Goal: Task Accomplishment & Management: Use online tool/utility

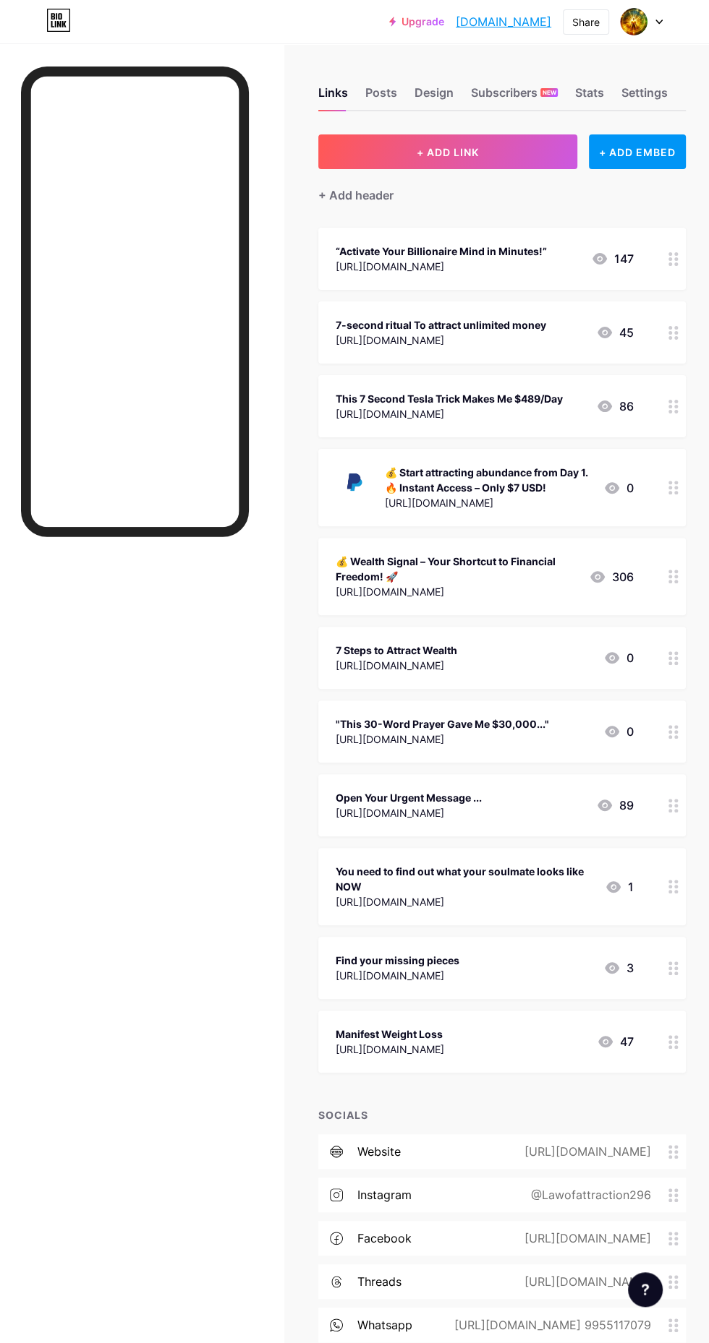
click at [431, 93] on div "Design" at bounding box center [433, 97] width 39 height 26
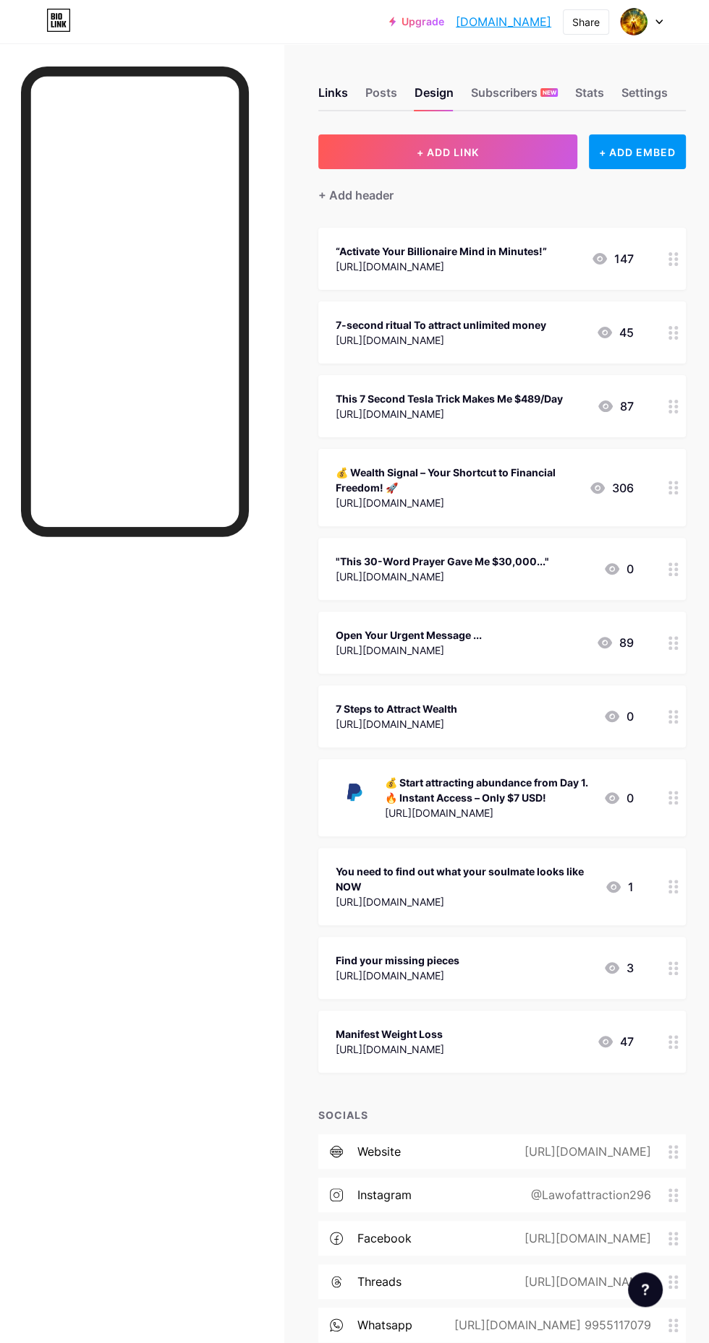
click at [441, 85] on div "Design" at bounding box center [433, 97] width 39 height 26
click at [524, 95] on div "Subscribers NEW" at bounding box center [514, 97] width 87 height 26
click at [448, 105] on div "Design" at bounding box center [433, 97] width 39 height 26
click at [451, 155] on span "+ ADD LINK" at bounding box center [447, 152] width 62 height 12
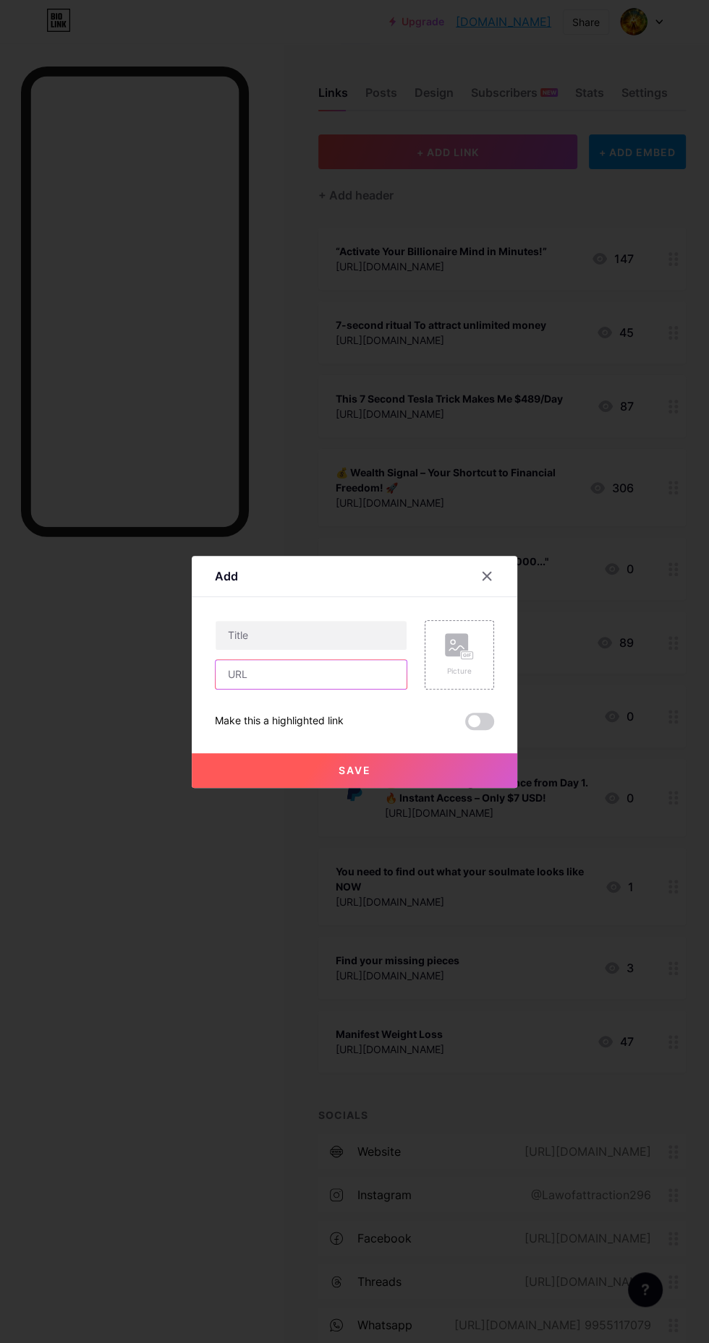
click at [267, 689] on input "text" at bounding box center [310, 674] width 191 height 29
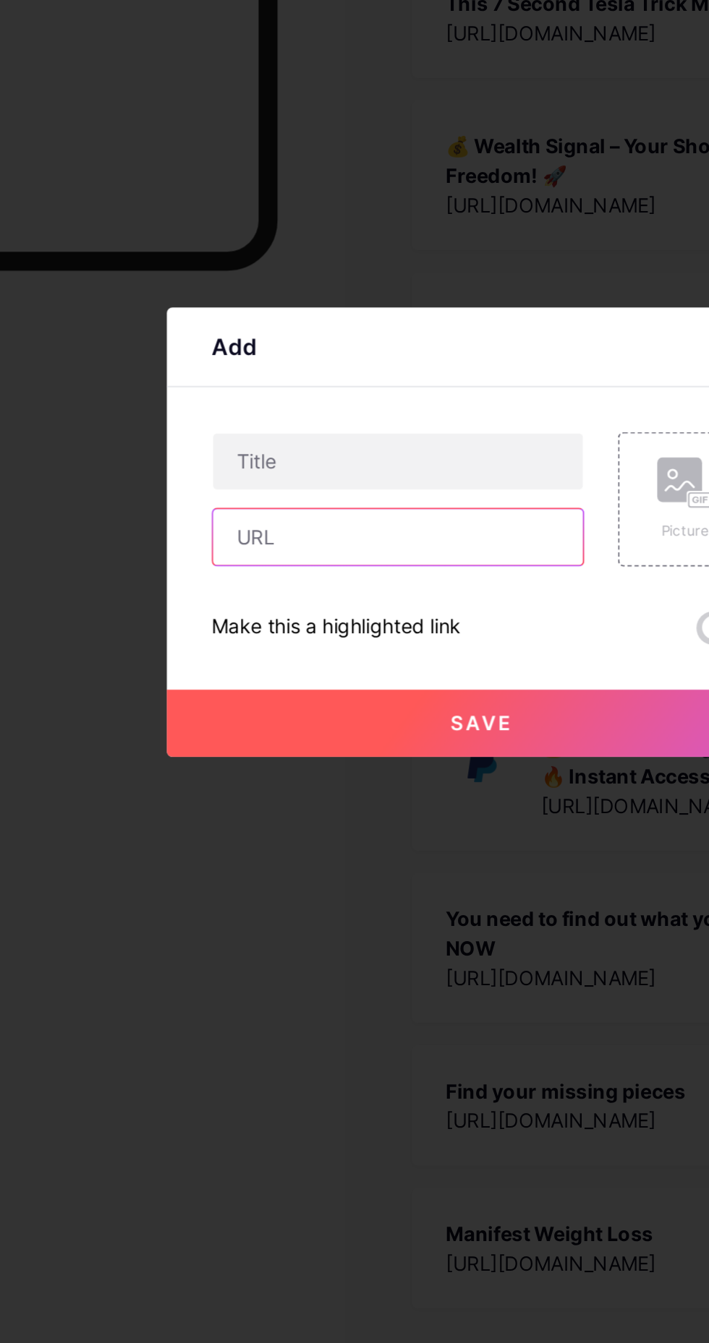
type input "[URL][DOMAIN_NAME]"
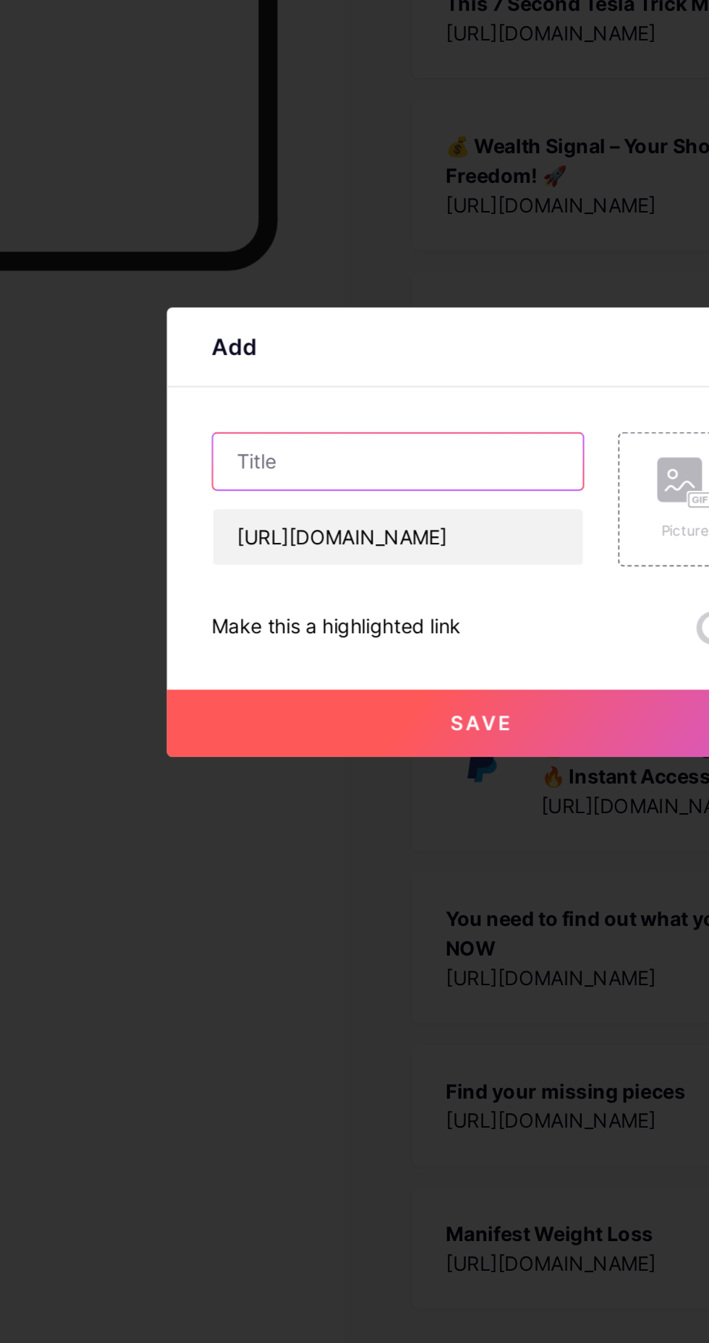
click at [255, 650] on input "text" at bounding box center [310, 635] width 191 height 29
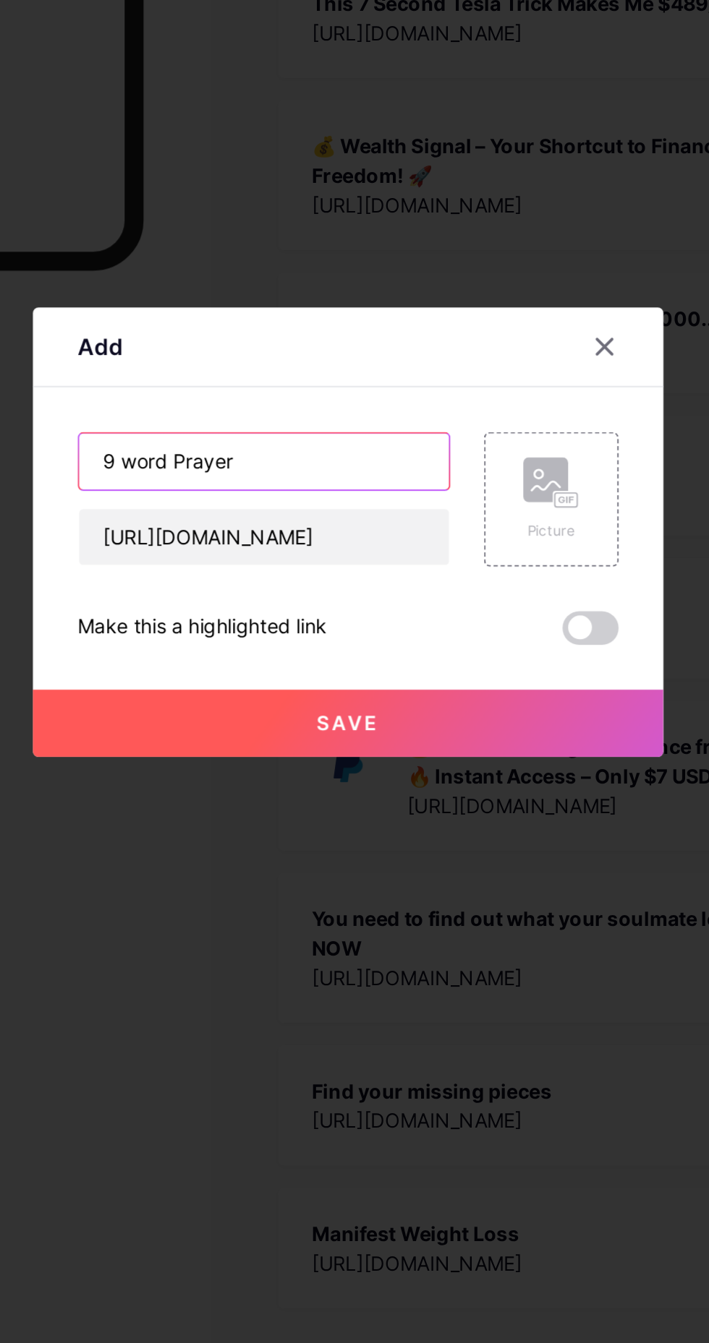
type input "9 word Prayer"
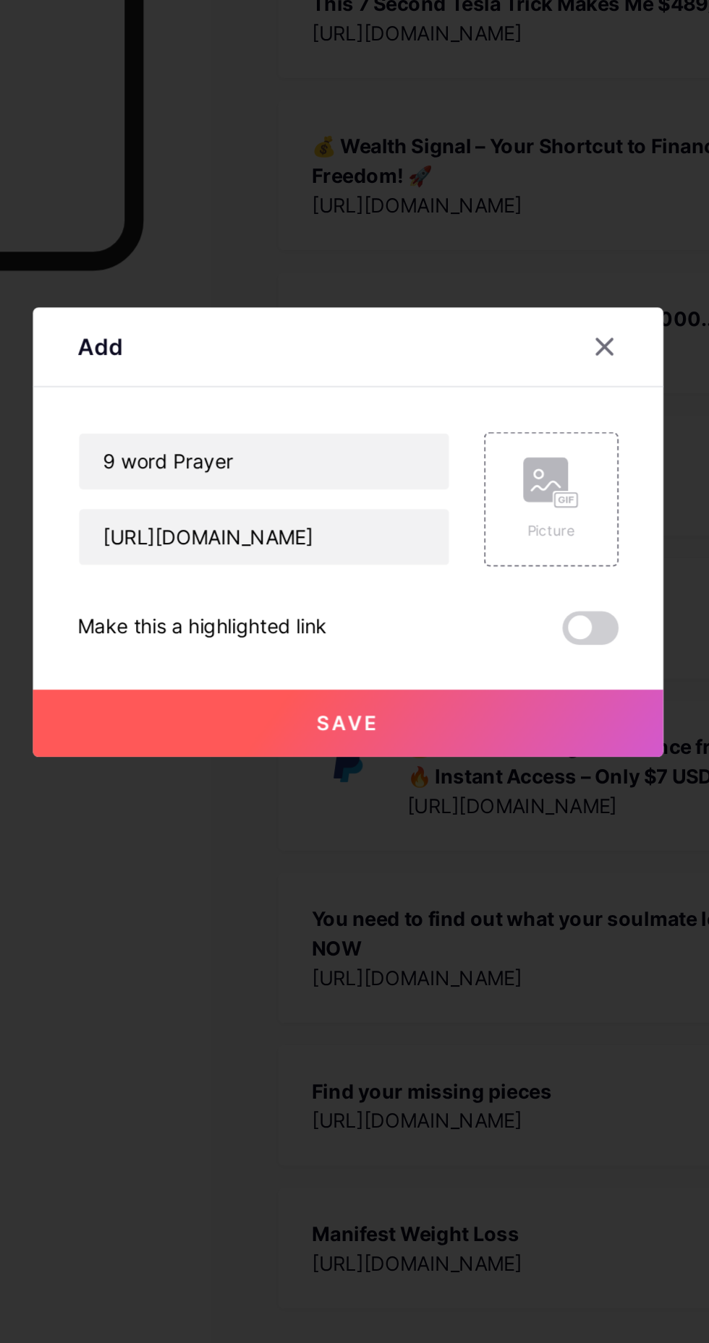
click at [405, 788] on button "Save" at bounding box center [354, 770] width 325 height 35
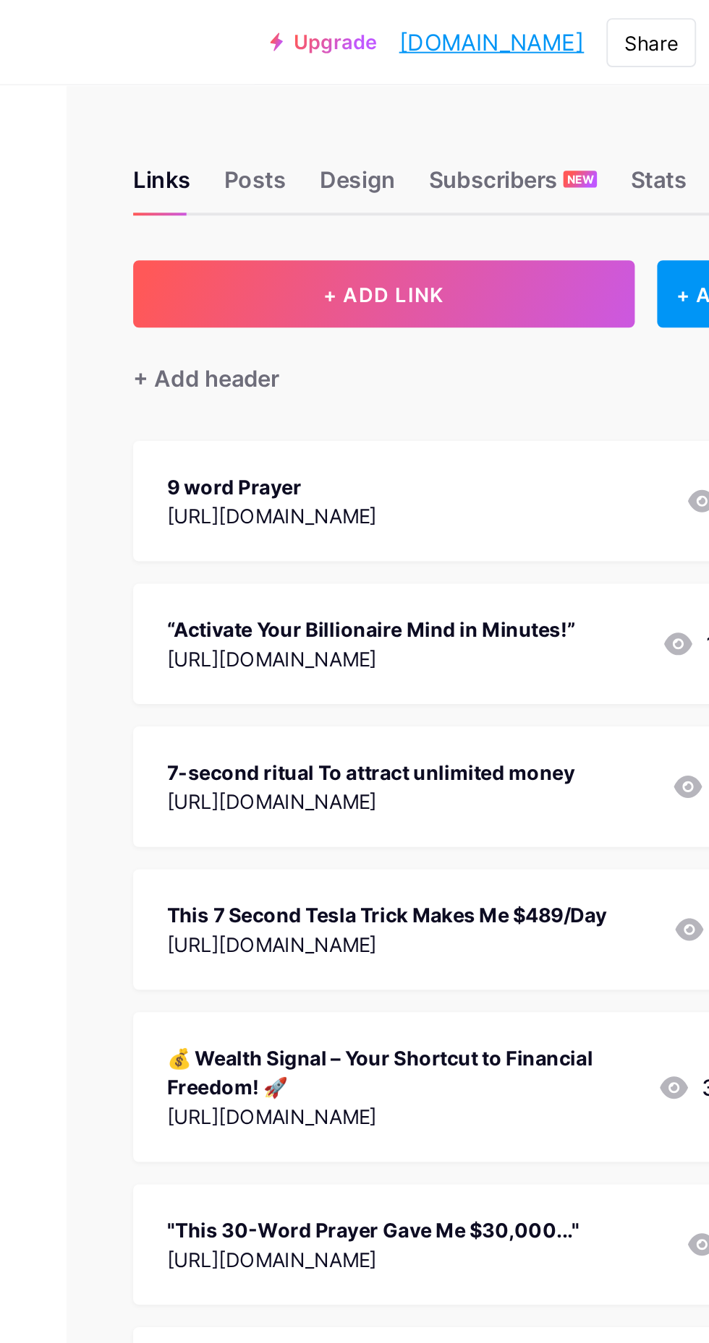
click at [435, 259] on div "[URL][DOMAIN_NAME]" at bounding box center [390, 266] width 108 height 15
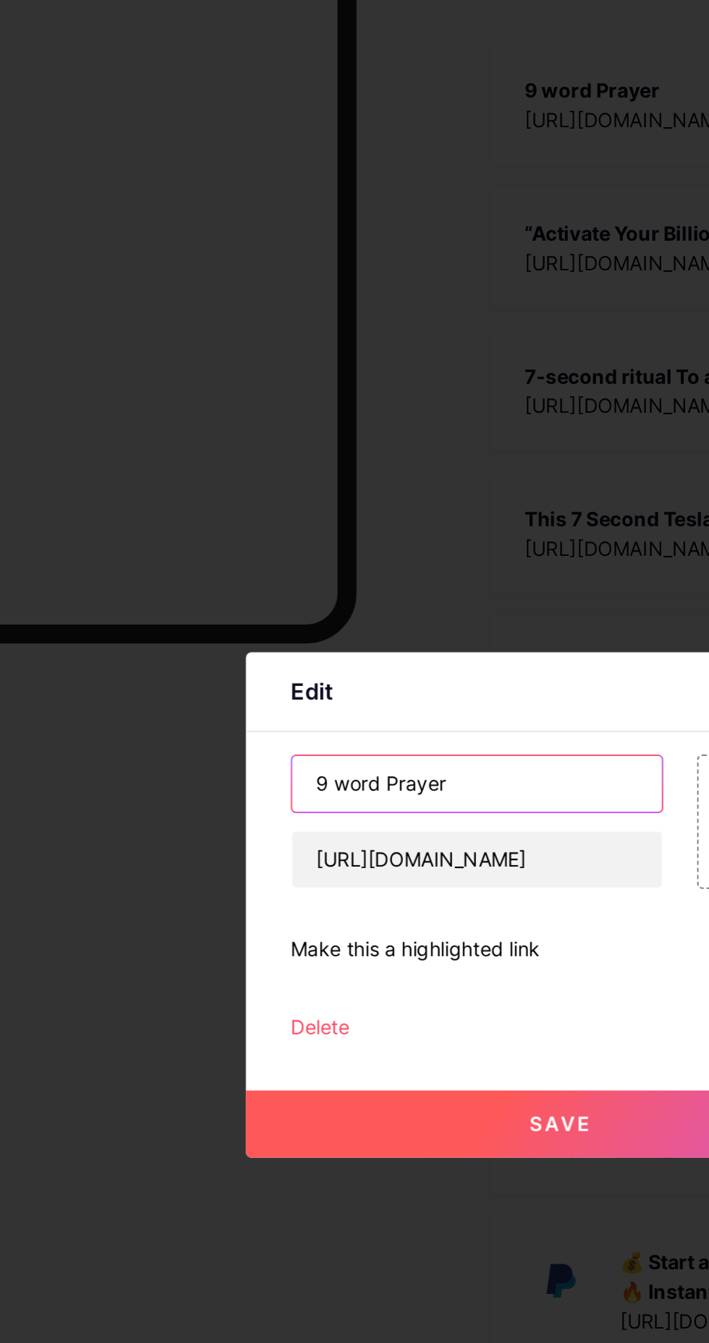
click at [219, 624] on input "9 word Prayer" at bounding box center [310, 609] width 191 height 29
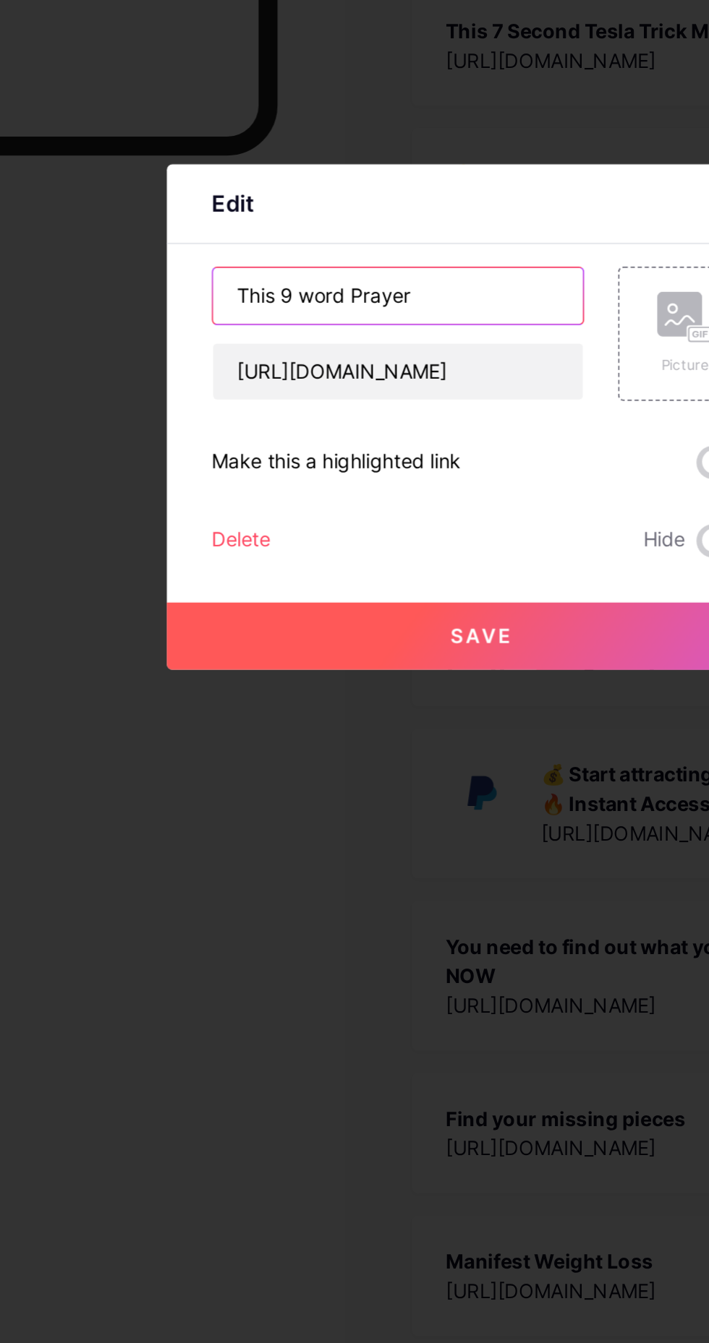
click at [370, 624] on input "This 9 word Prayer" at bounding box center [310, 609] width 191 height 29
click at [286, 624] on input "This 9 word Prayer" at bounding box center [310, 609] width 191 height 29
click at [266, 624] on input "This 9 word WealthPrayer" at bounding box center [310, 609] width 191 height 29
click at [321, 624] on input "This 9 Word WealthPrayer" at bounding box center [310, 609] width 191 height 29
click at [326, 624] on input "This 9 Word Wealth Prayer" at bounding box center [310, 609] width 191 height 29
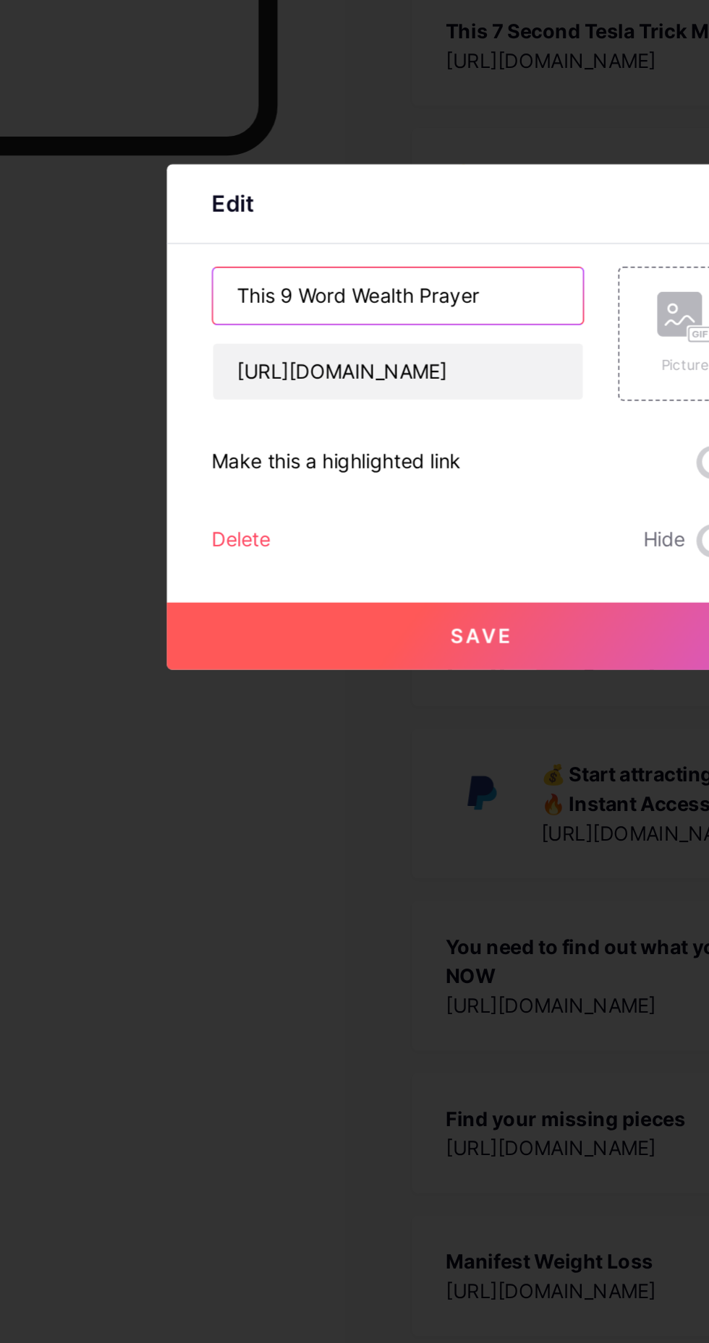
type input "This 9 Word Wealth Prayer"
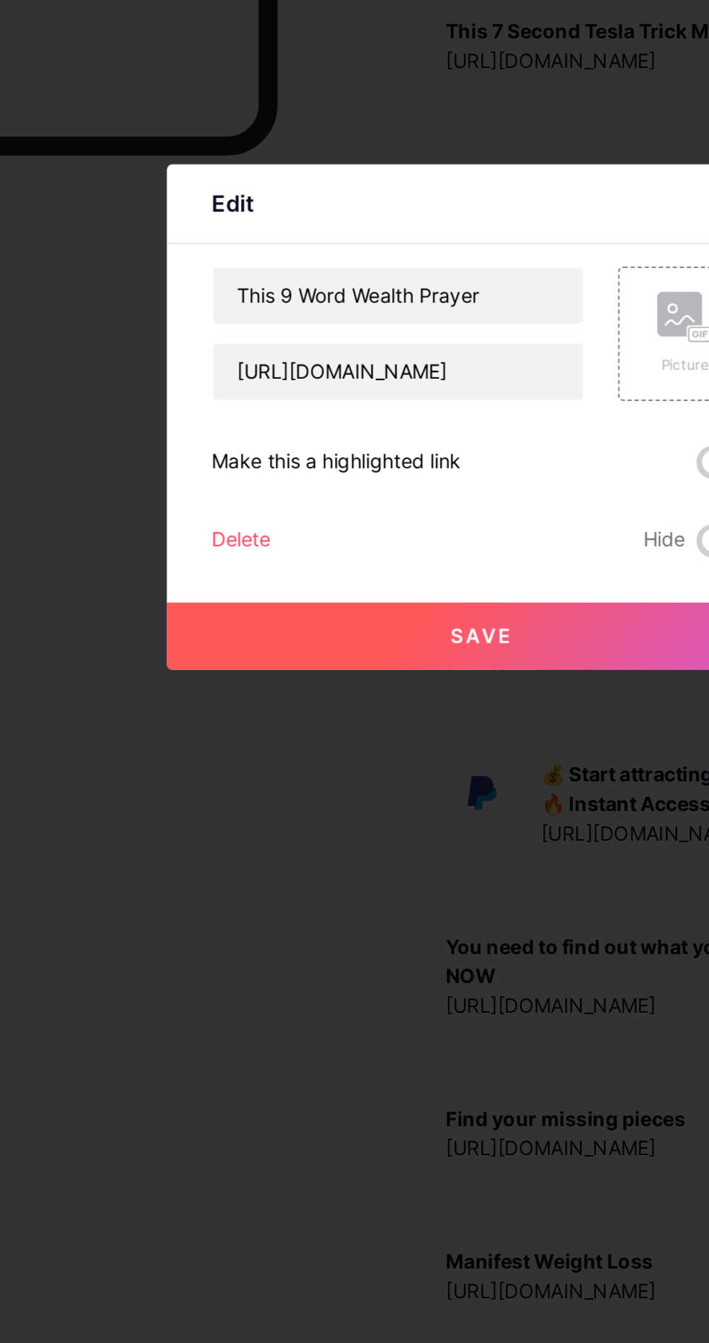
click at [416, 803] on button "Save" at bounding box center [354, 785] width 325 height 35
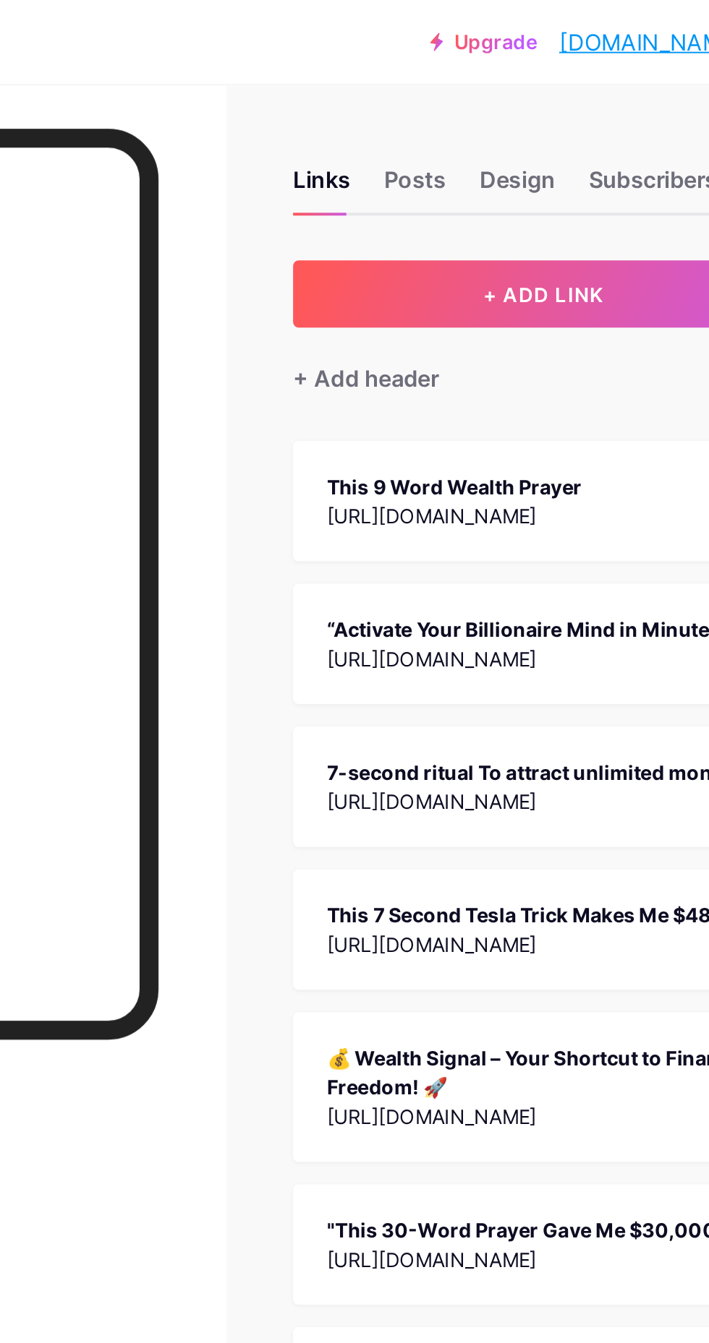
click at [421, 99] on div "Design" at bounding box center [433, 97] width 39 height 26
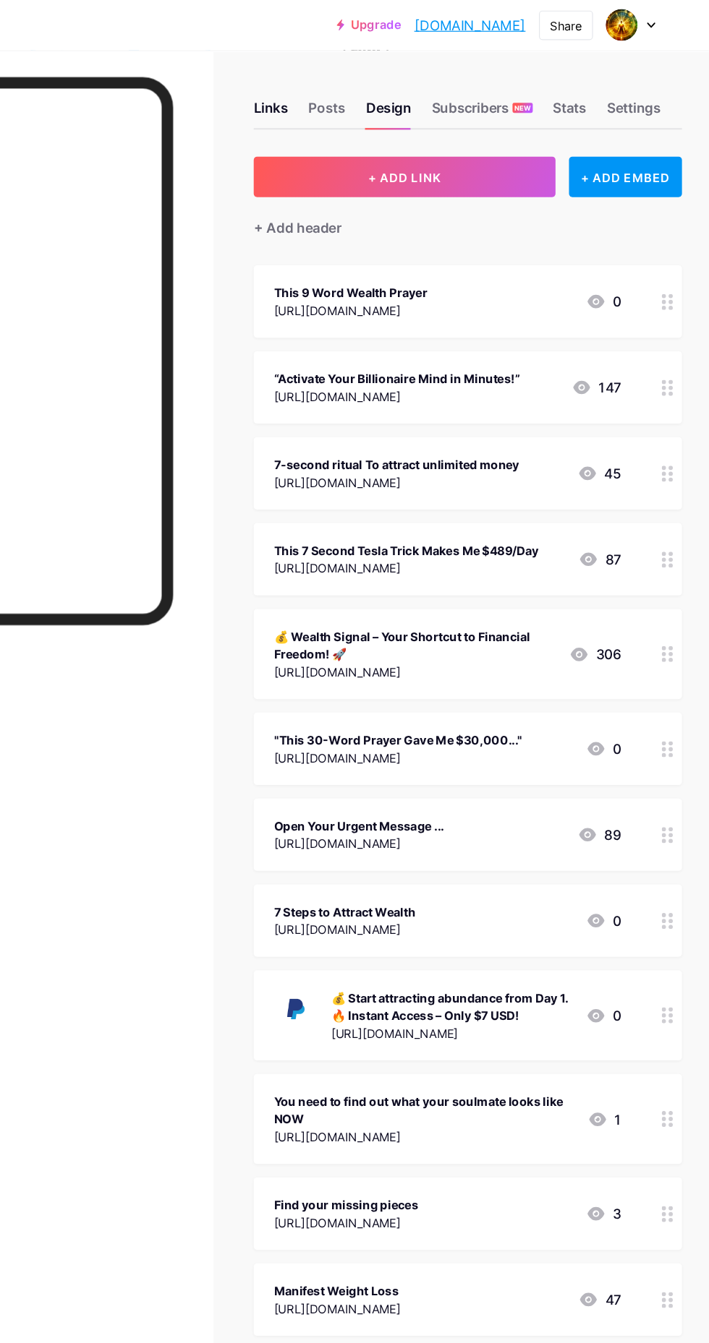
click at [526, 883] on div "[URL][DOMAIN_NAME]" at bounding box center [488, 886] width 207 height 15
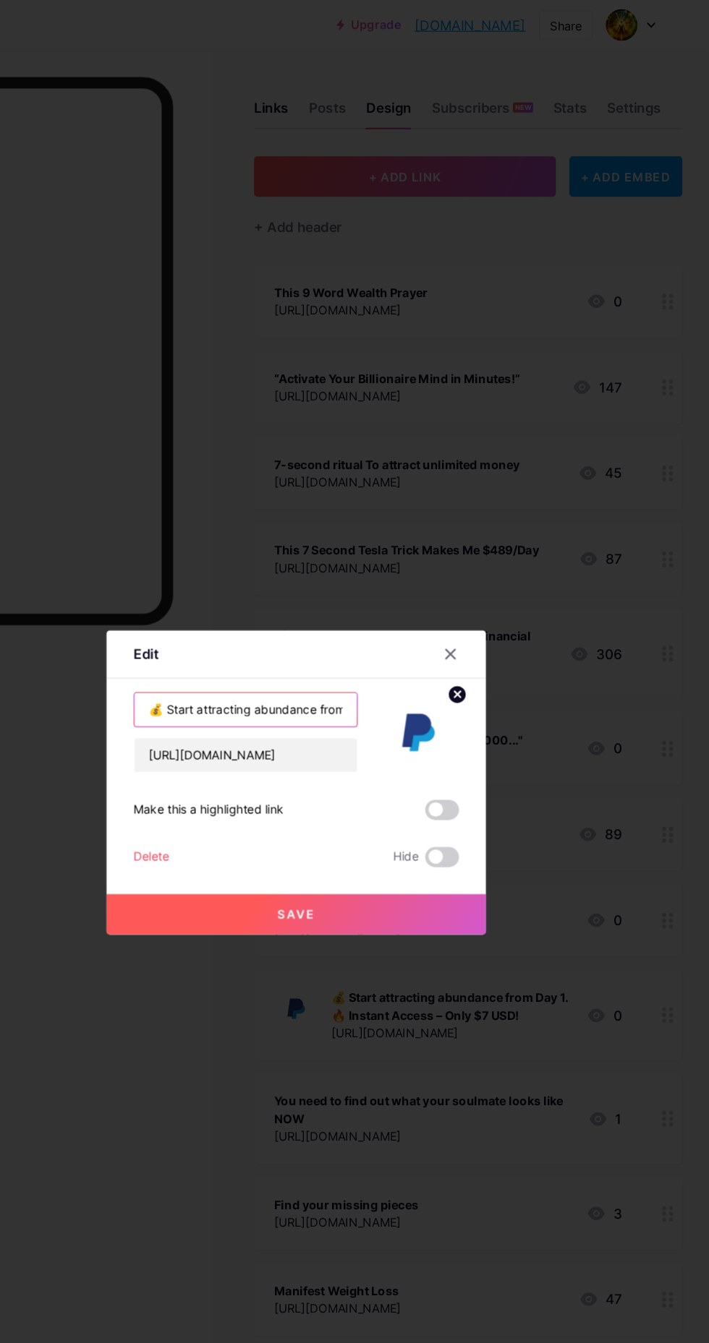
click at [377, 624] on input "💰 Start attracting abundance from Day 1. 🔥 Instant Access – Only $7 USD!" at bounding box center [310, 609] width 191 height 29
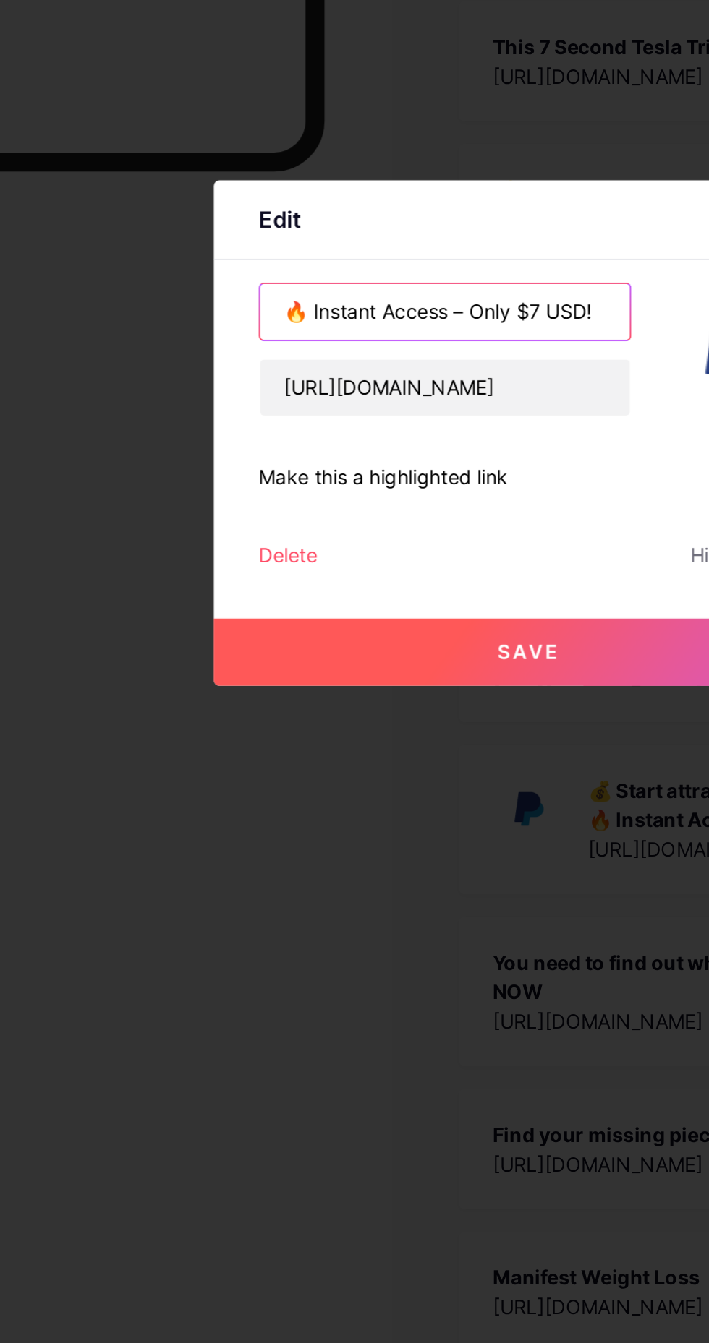
type input "🔥 Instant Access – Only $7 USD!"
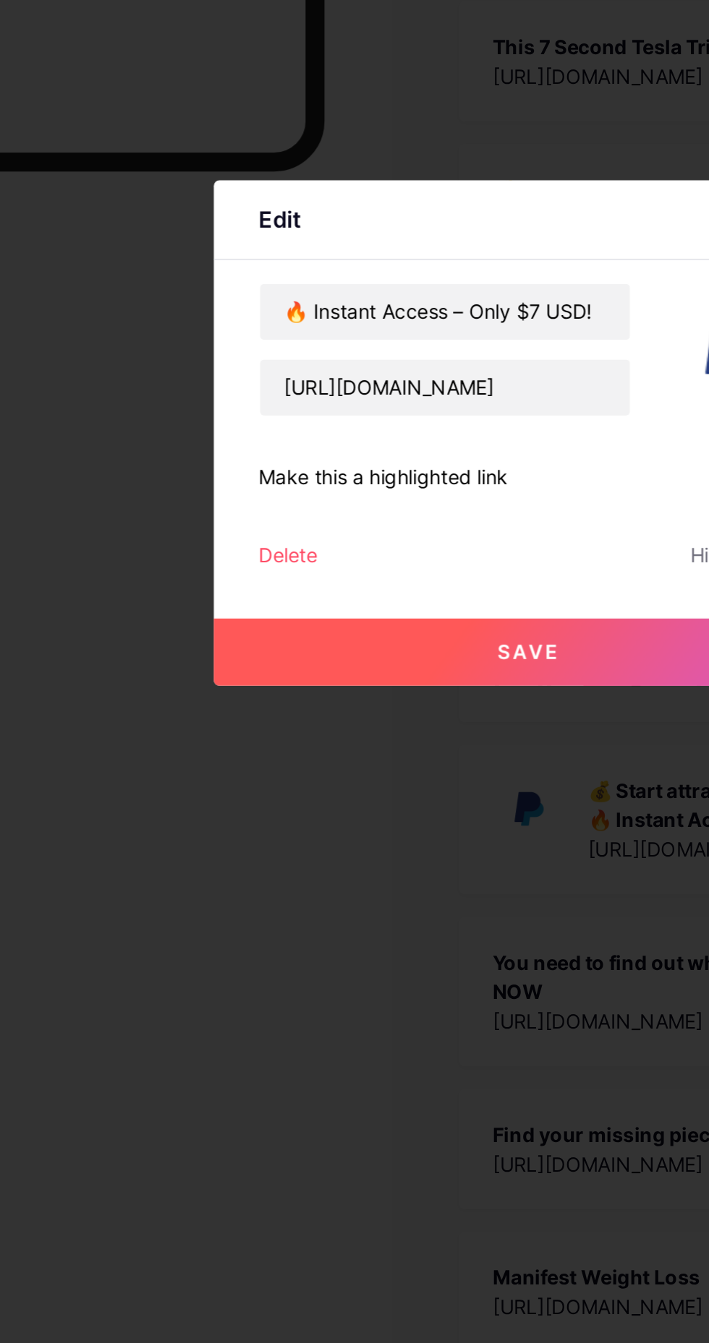
click at [364, 791] on span "Save" at bounding box center [354, 785] width 33 height 12
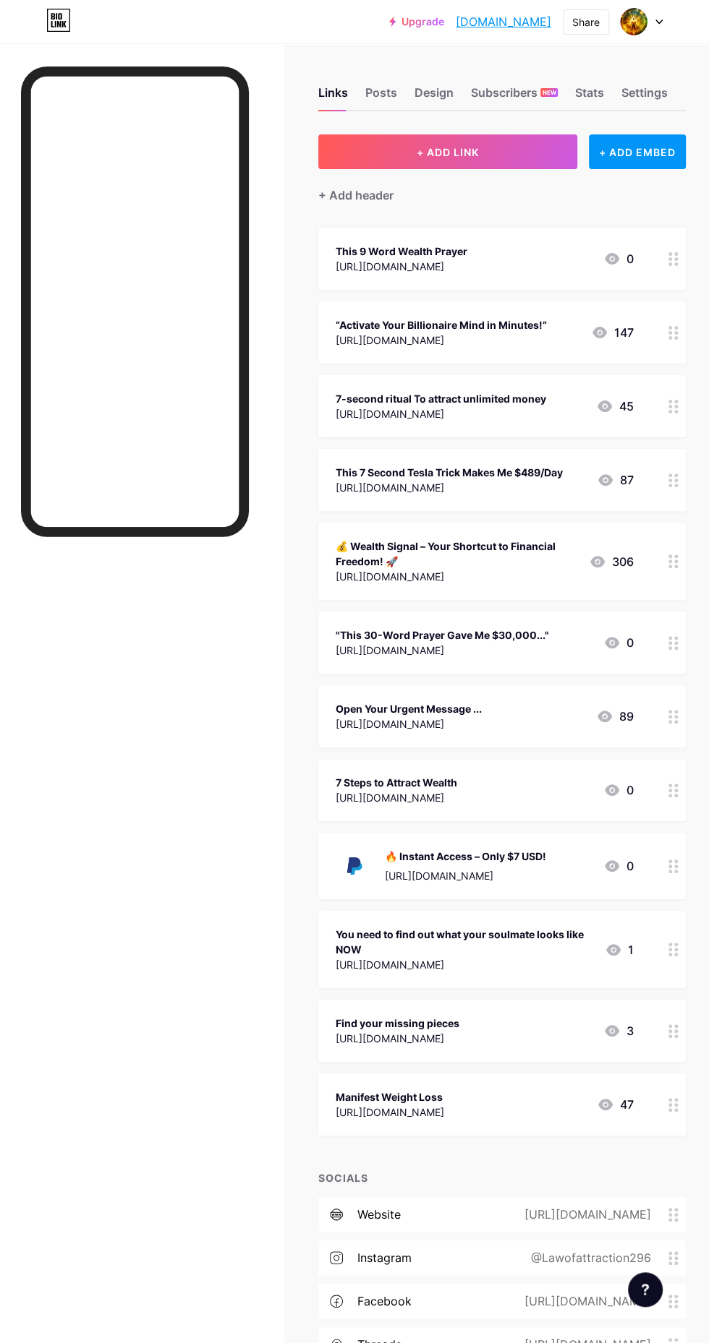
click at [430, 98] on div "Design" at bounding box center [433, 97] width 39 height 26
click at [502, 84] on div "Subscribers NEW" at bounding box center [514, 97] width 87 height 26
